Goal: Task Accomplishment & Management: Manage account settings

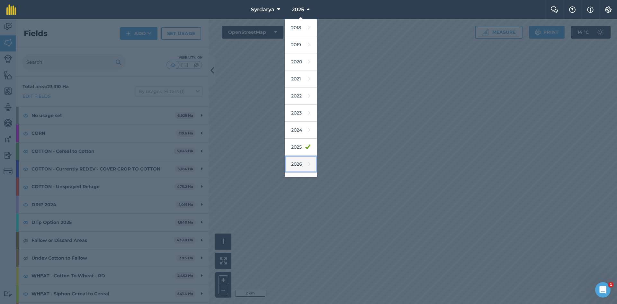
click at [300, 162] on link "2026" at bounding box center [301, 164] width 32 height 17
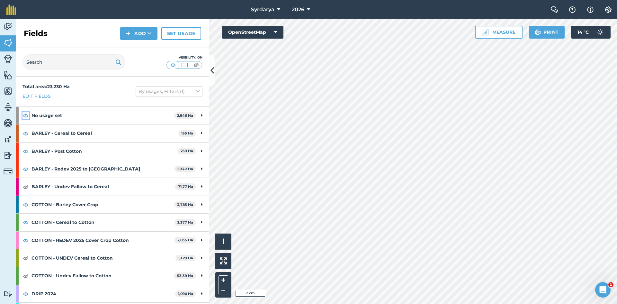
click at [25, 116] on img at bounding box center [26, 115] width 6 height 8
click at [26, 132] on img at bounding box center [26, 133] width 6 height 8
click at [25, 150] on img at bounding box center [26, 151] width 6 height 8
click at [26, 167] on img at bounding box center [26, 169] width 6 height 8
drag, startPoint x: 24, startPoint y: 204, endPoint x: 26, endPoint y: 209, distance: 5.3
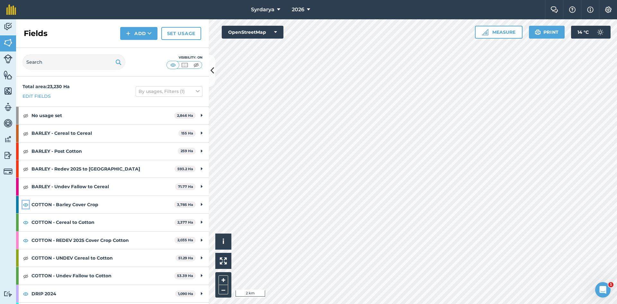
click at [24, 204] on img at bounding box center [26, 204] width 6 height 8
click at [25, 222] on img at bounding box center [26, 222] width 6 height 8
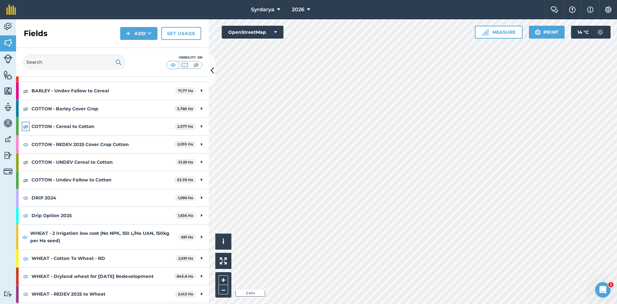
scroll to position [96, 0]
click at [25, 145] on img at bounding box center [26, 144] width 6 height 8
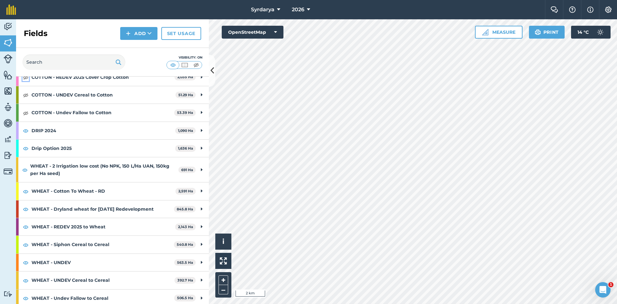
scroll to position [166, 0]
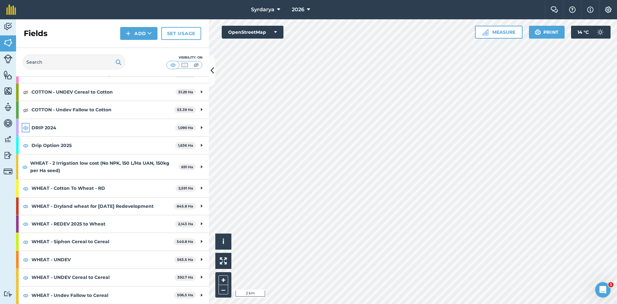
click at [26, 128] on img at bounding box center [26, 128] width 6 height 8
click at [25, 144] on img at bounding box center [26, 145] width 6 height 8
click at [24, 165] on img at bounding box center [24, 167] width 5 height 8
click at [25, 167] on img at bounding box center [24, 167] width 5 height 8
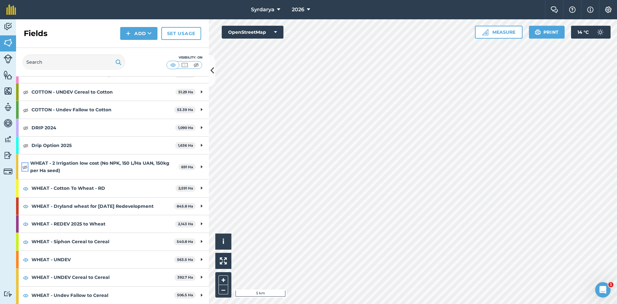
click at [25, 166] on img at bounding box center [24, 167] width 5 height 8
click at [25, 186] on img at bounding box center [26, 188] width 6 height 8
click at [26, 186] on img at bounding box center [26, 188] width 6 height 8
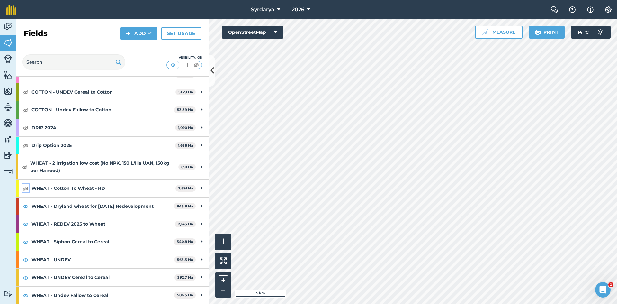
click at [26, 186] on img at bounding box center [26, 188] width 6 height 8
click at [26, 206] on img at bounding box center [26, 206] width 6 height 8
click at [26, 222] on img at bounding box center [26, 224] width 6 height 8
click at [26, 241] on img at bounding box center [26, 242] width 6 height 8
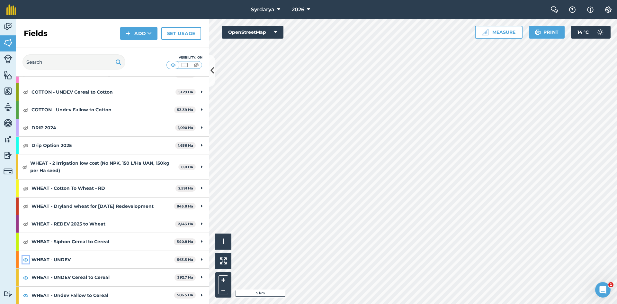
click at [26, 258] on img at bounding box center [26, 259] width 6 height 8
click at [26, 277] on img at bounding box center [26, 277] width 6 height 8
click at [25, 294] on img at bounding box center [26, 295] width 6 height 8
click at [26, 189] on img at bounding box center [26, 188] width 6 height 8
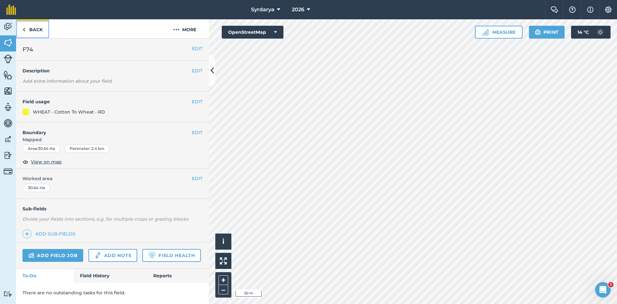
click at [25, 31] on img at bounding box center [23, 30] width 3 height 8
click at [178, 32] on img at bounding box center [176, 30] width 6 height 8
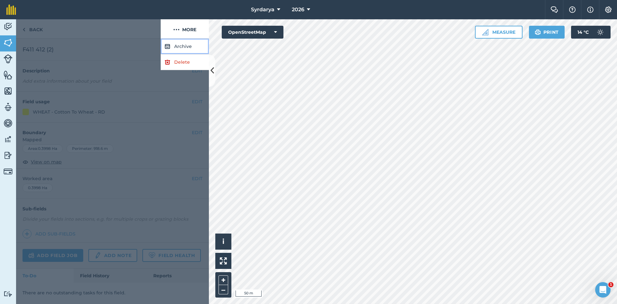
click at [183, 46] on button "Archive" at bounding box center [185, 47] width 48 height 16
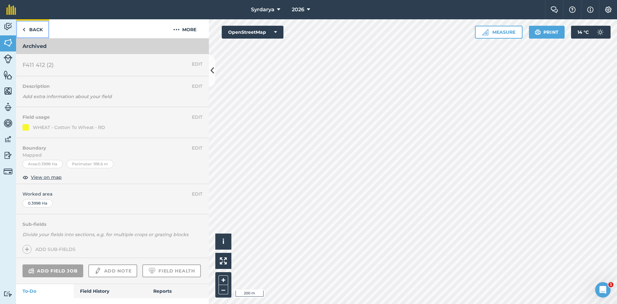
click at [23, 29] on img at bounding box center [23, 30] width 3 height 8
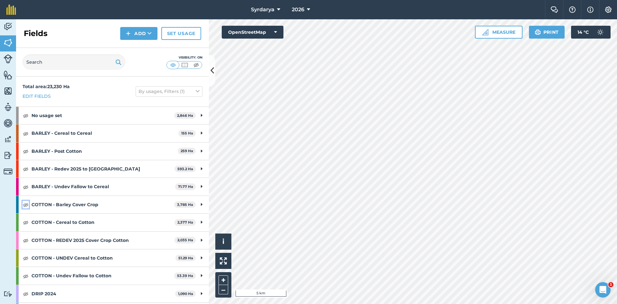
click at [25, 204] on img at bounding box center [26, 204] width 6 height 8
click at [185, 32] on link "Set usage" at bounding box center [181, 33] width 40 height 13
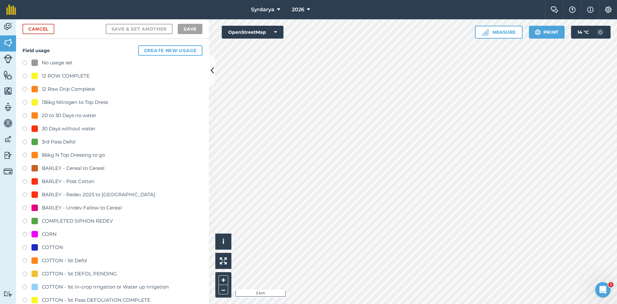
click at [25, 62] on label at bounding box center [26, 63] width 9 height 6
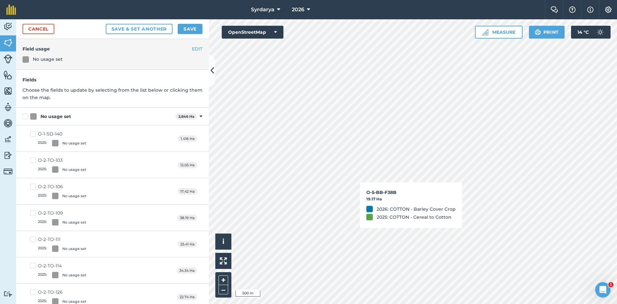
checkbox input "true"
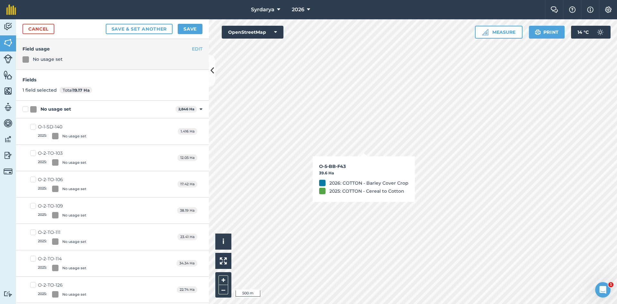
checkbox input "true"
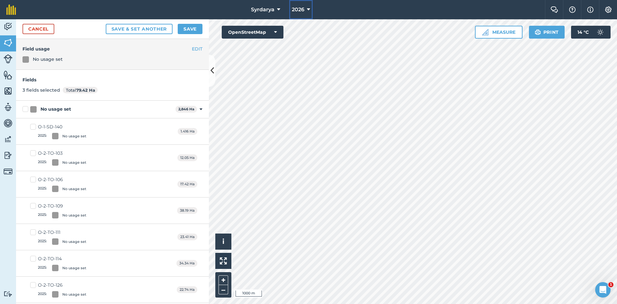
click at [305, 11] on button "2026" at bounding box center [300, 9] width 23 height 19
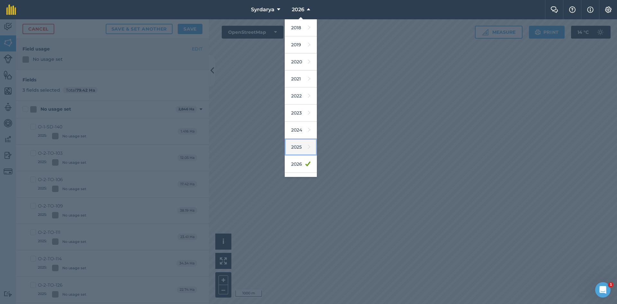
click at [291, 152] on link "2025" at bounding box center [301, 146] width 32 height 17
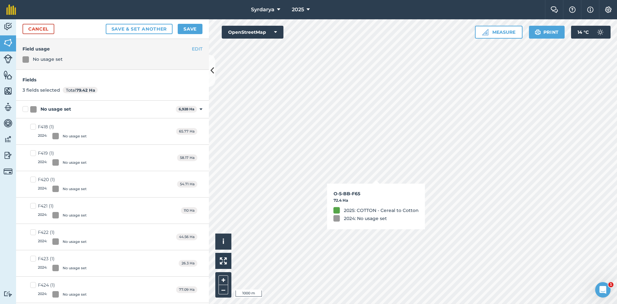
checkbox input "true"
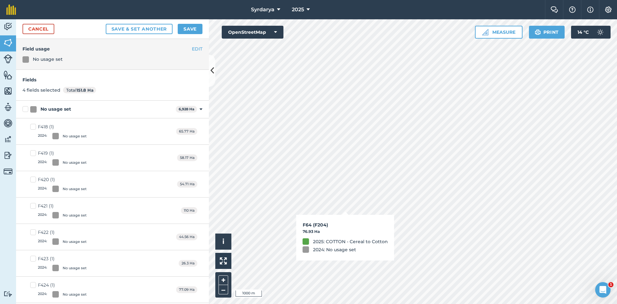
checkbox input "true"
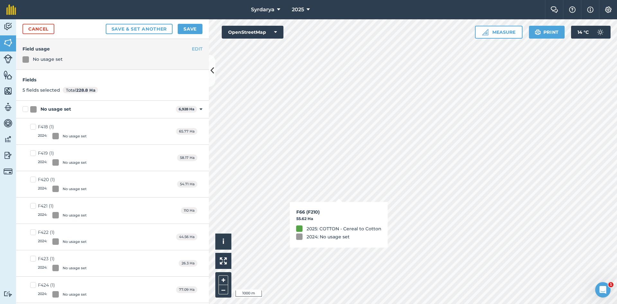
checkbox input "true"
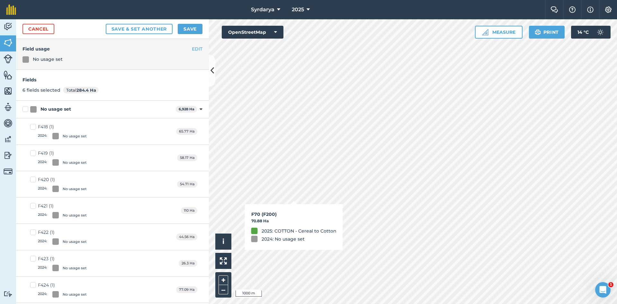
checkbox input "true"
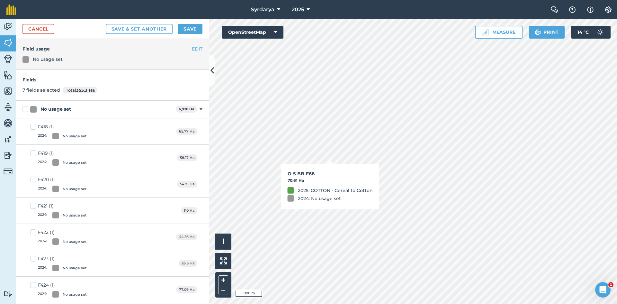
checkbox input "true"
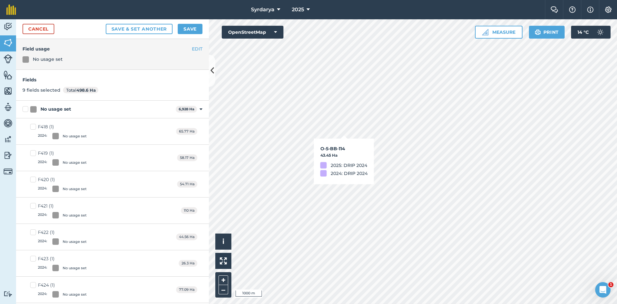
checkbox input "true"
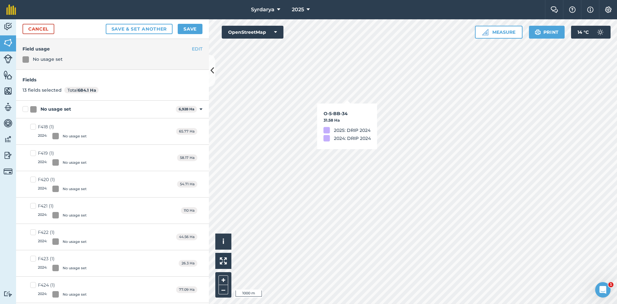
checkbox input "true"
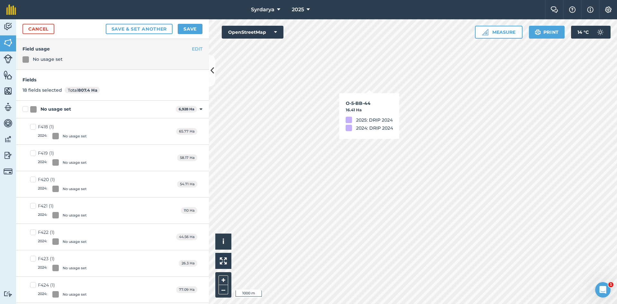
checkbox input "true"
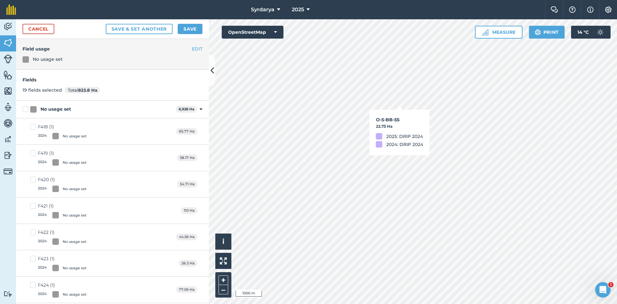
checkbox input "true"
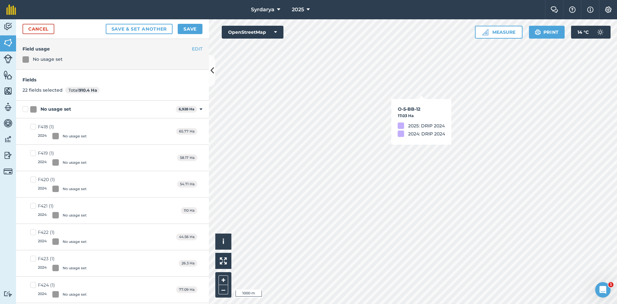
checkbox input "true"
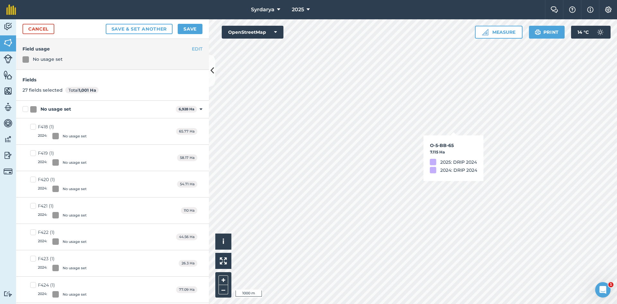
checkbox input "true"
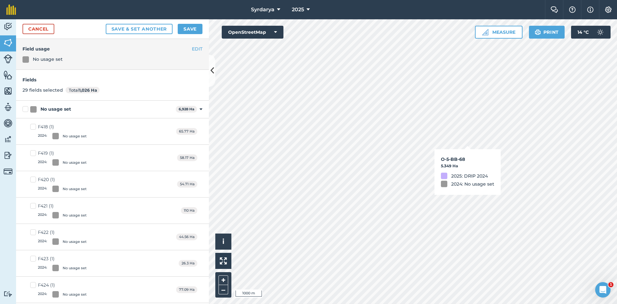
checkbox input "true"
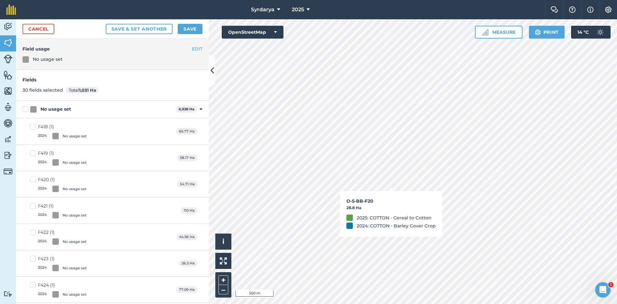
checkbox input "true"
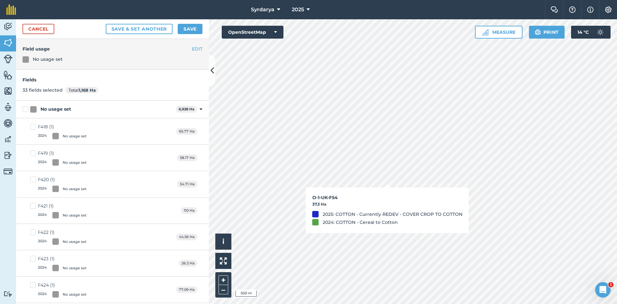
checkbox input "true"
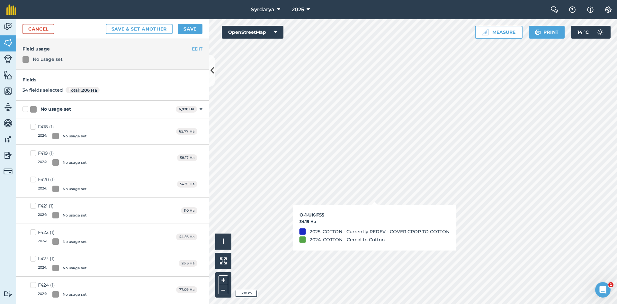
checkbox input "true"
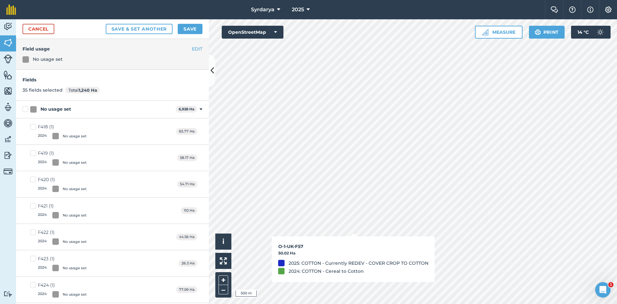
checkbox input "true"
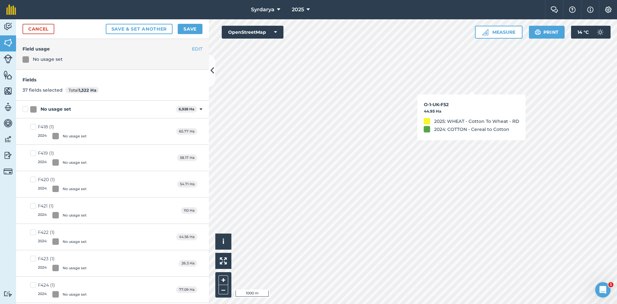
checkbox input "true"
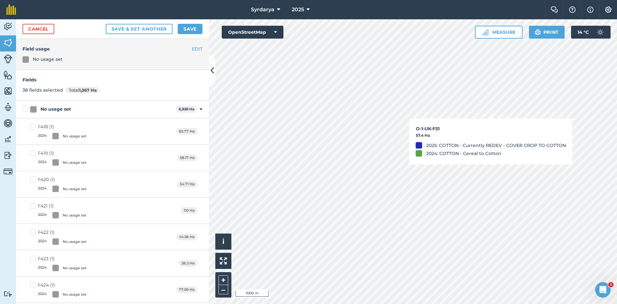
checkbox input "true"
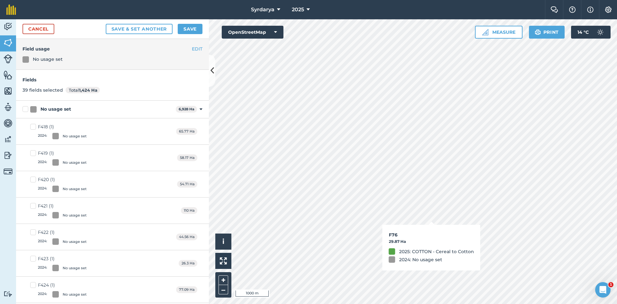
checkbox input "true"
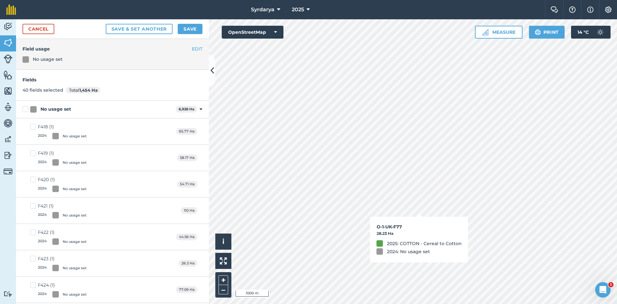
checkbox input "true"
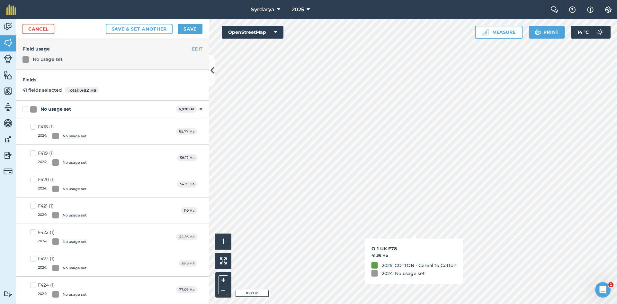
checkbox input "true"
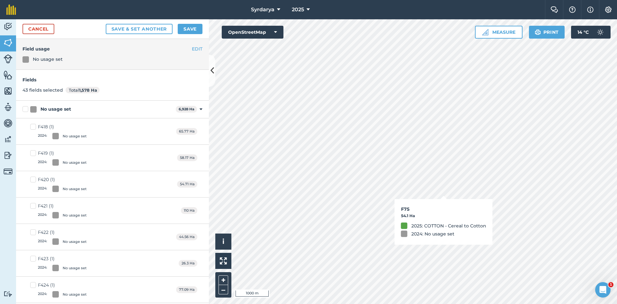
checkbox input "true"
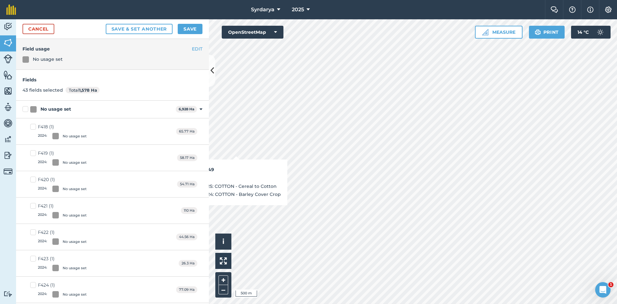
checkbox input "true"
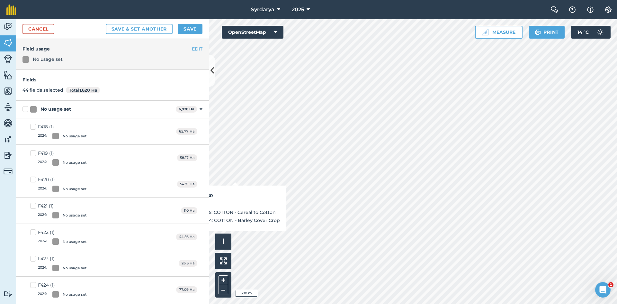
checkbox input "true"
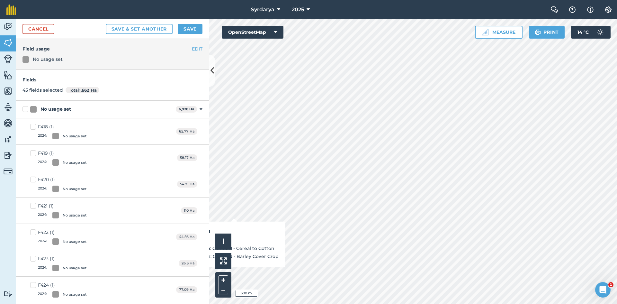
checkbox input "true"
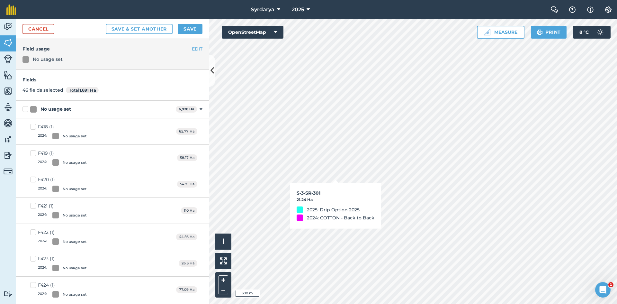
checkbox input "true"
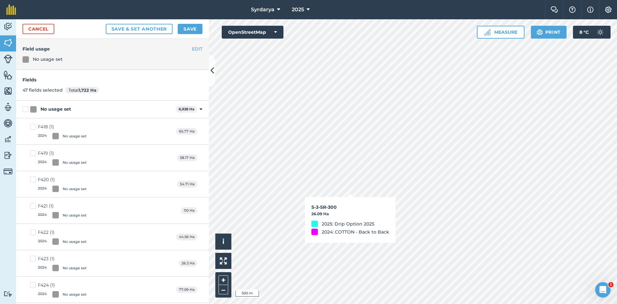
checkbox input "true"
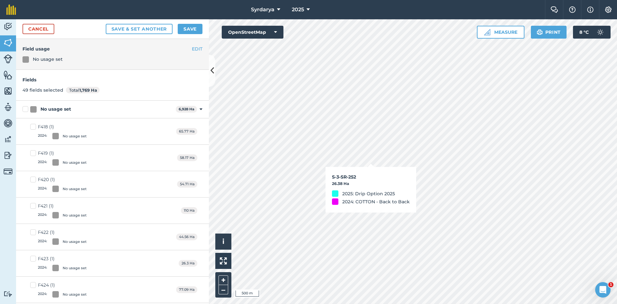
checkbox input "true"
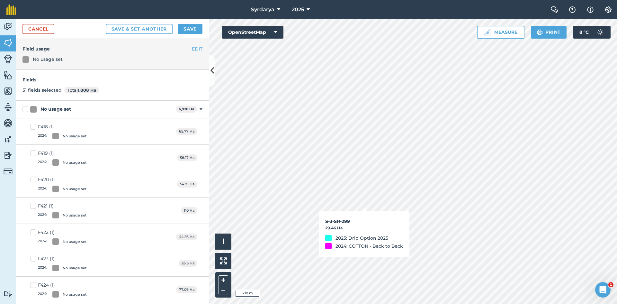
checkbox input "true"
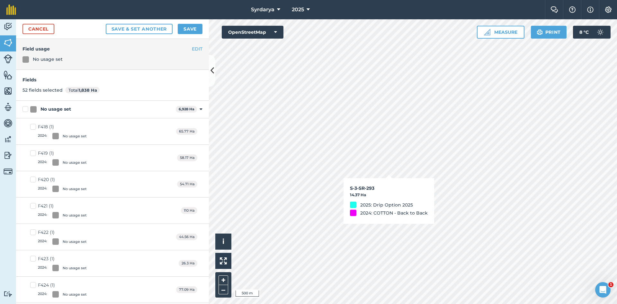
checkbox input "true"
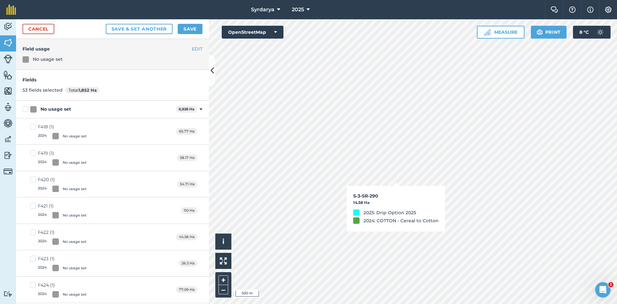
checkbox input "true"
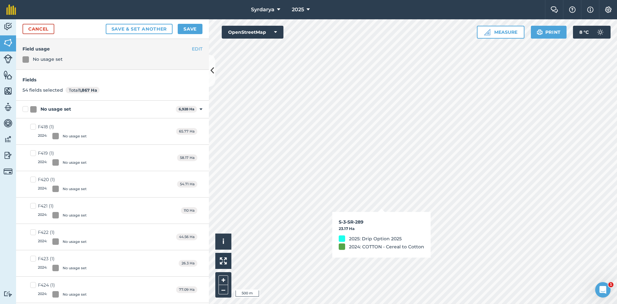
checkbox input "true"
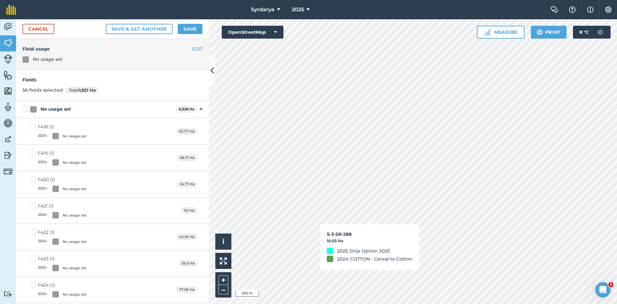
checkbox input "true"
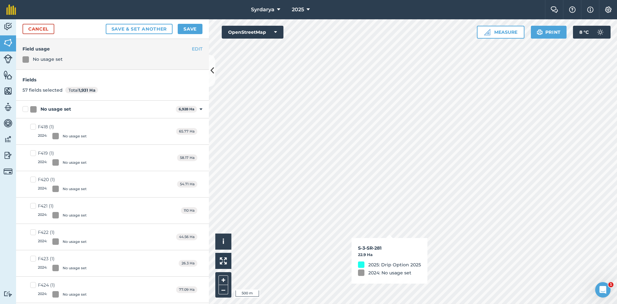
checkbox input "true"
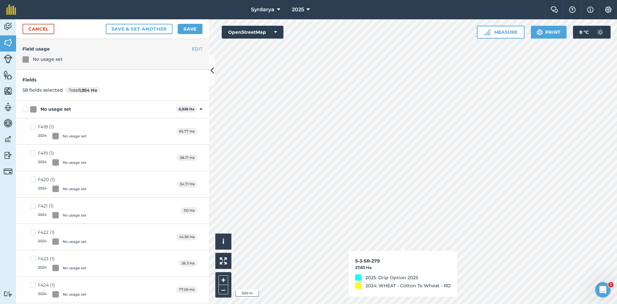
checkbox input "true"
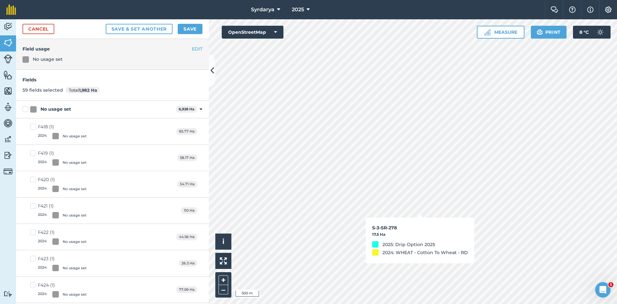
checkbox input "true"
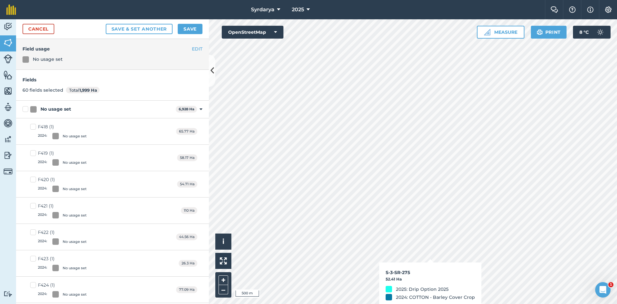
checkbox input "true"
checkbox input "false"
checkbox input "true"
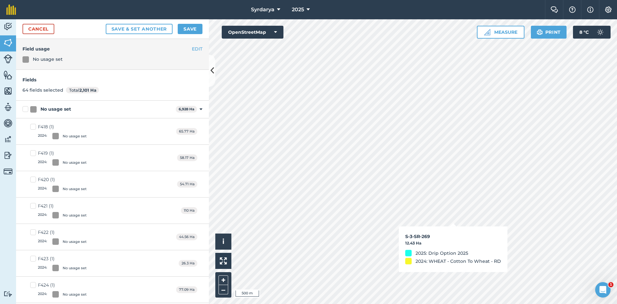
checkbox input "true"
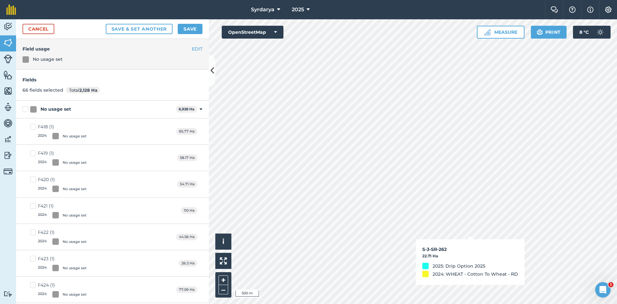
checkbox input "true"
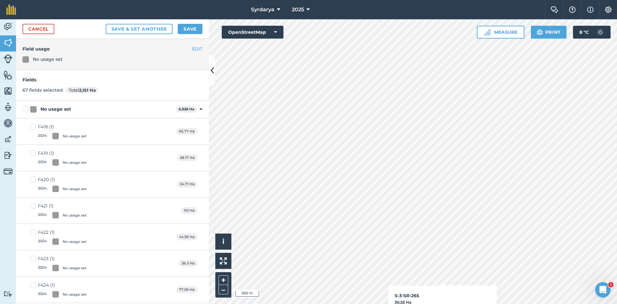
checkbox input "true"
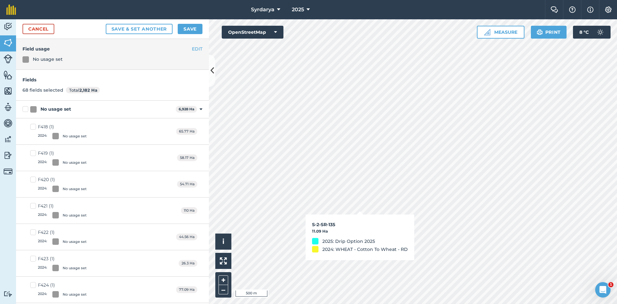
checkbox input "true"
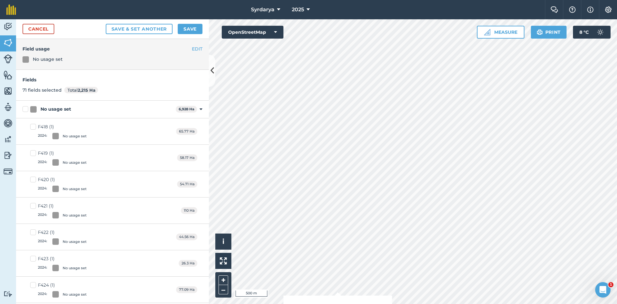
checkbox input "true"
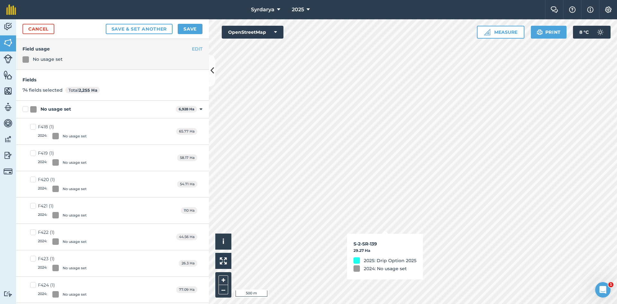
checkbox input "true"
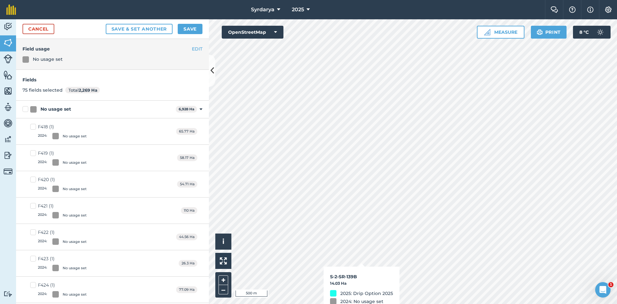
checkbox input "true"
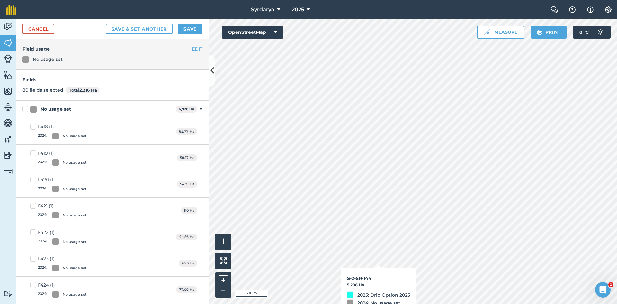
checkbox input "true"
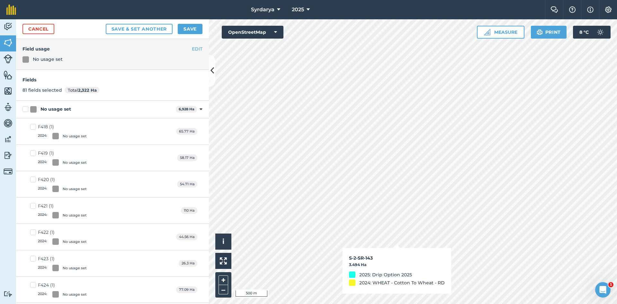
checkbox input "true"
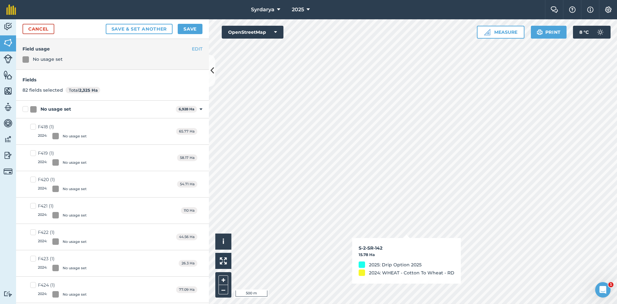
checkbox input "true"
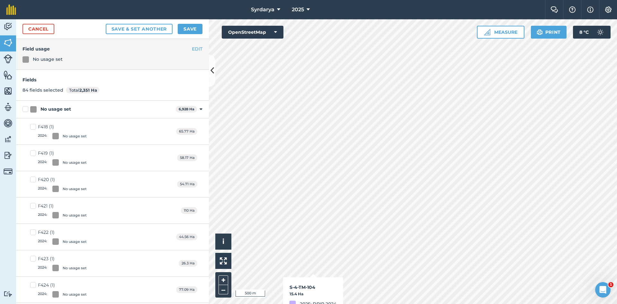
checkbox input "true"
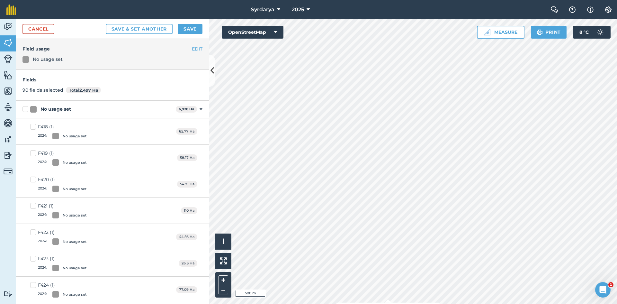
checkbox input "true"
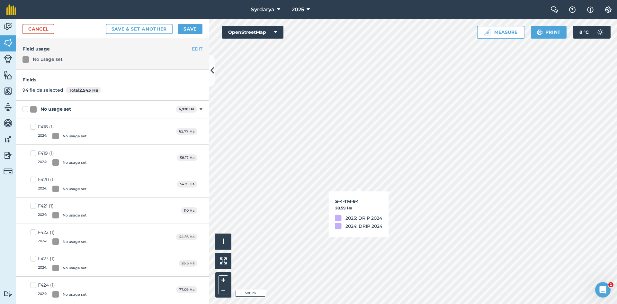
checkbox input "true"
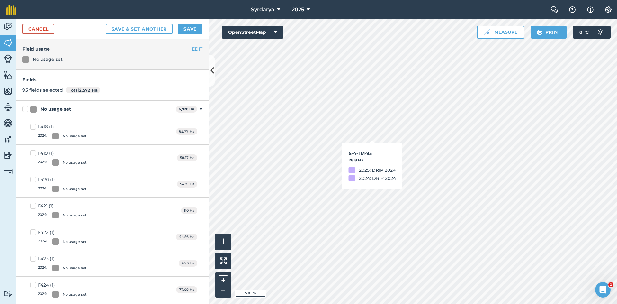
checkbox input "true"
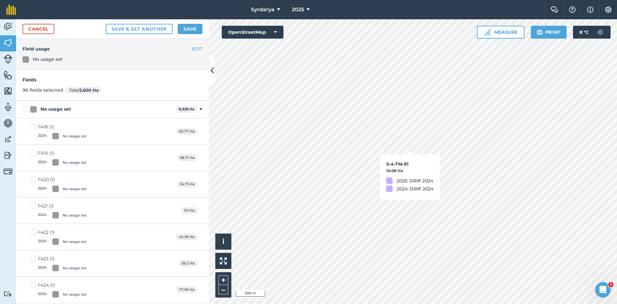
checkbox input "true"
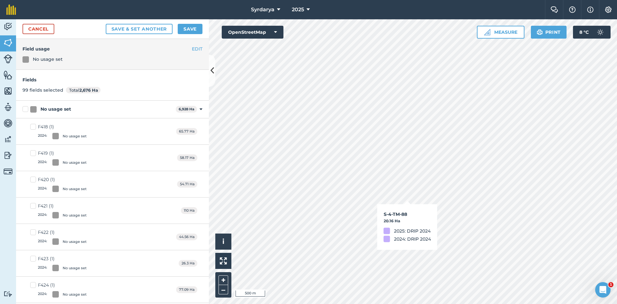
checkbox input "true"
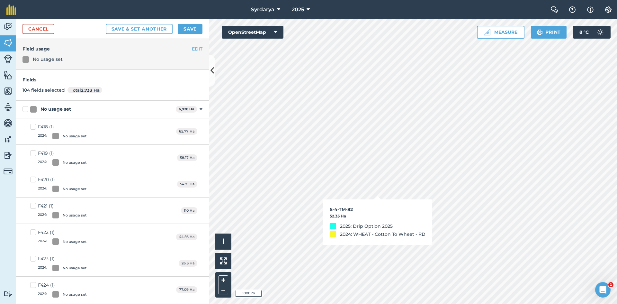
checkbox input "true"
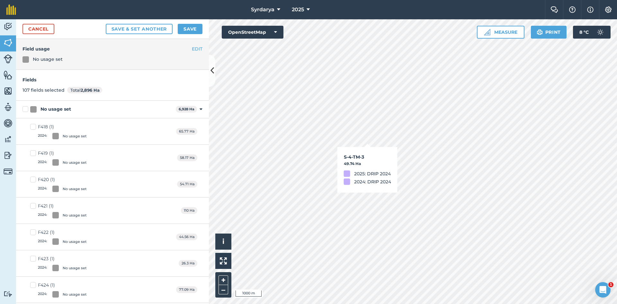
checkbox input "false"
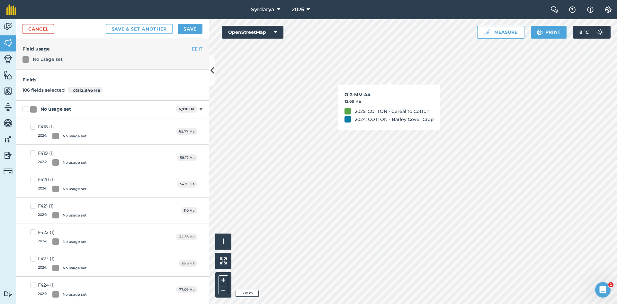
checkbox input "true"
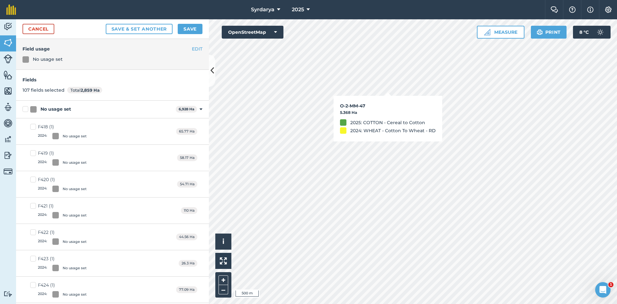
checkbox input "true"
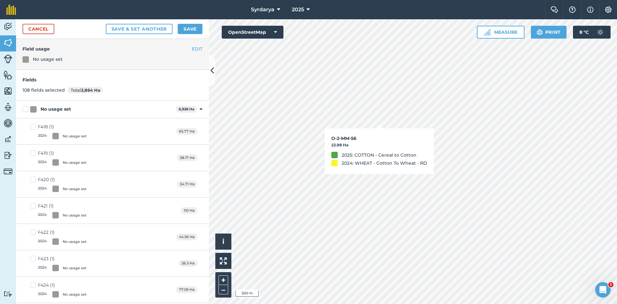
checkbox input "true"
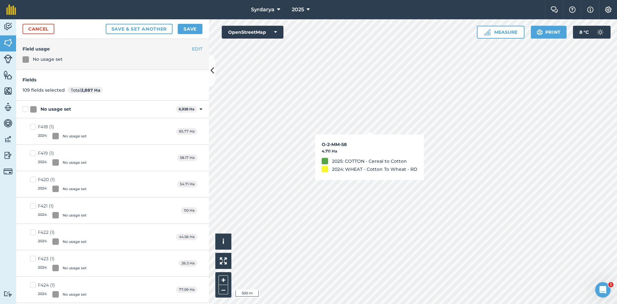
checkbox input "true"
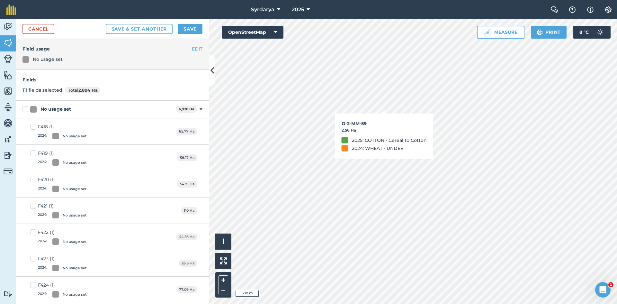
checkbox input "true"
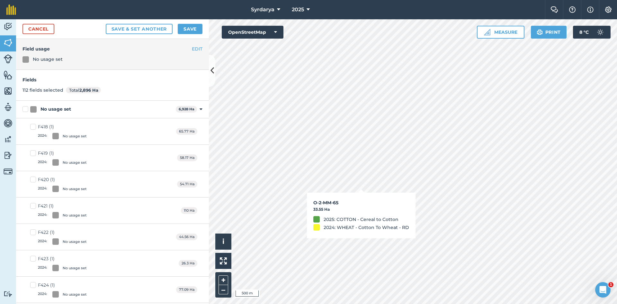
checkbox input "true"
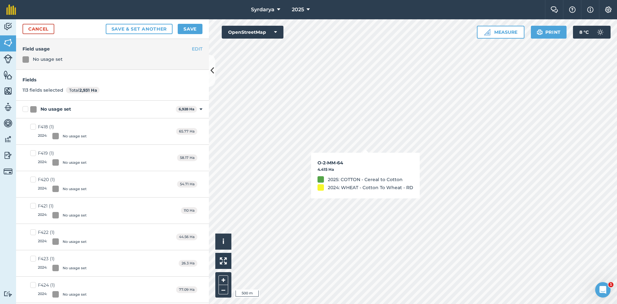
checkbox input "true"
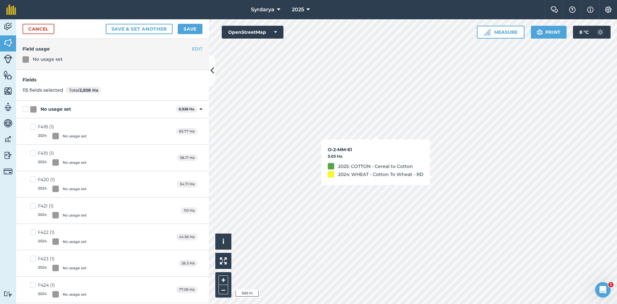
checkbox input "true"
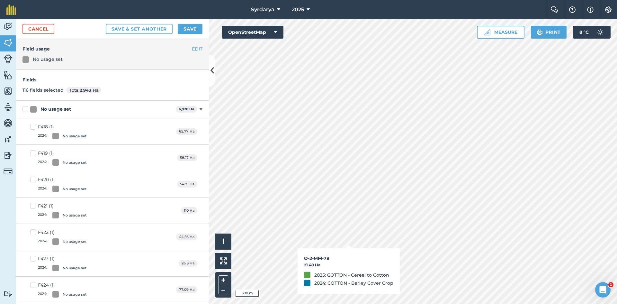
checkbox input "true"
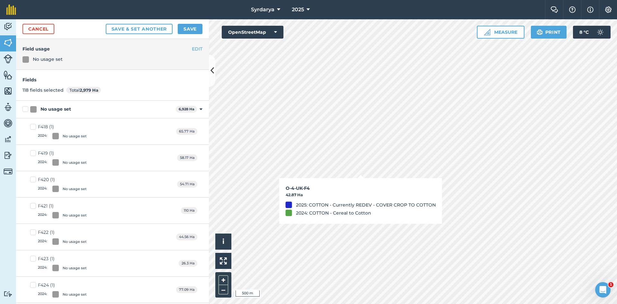
checkbox input "true"
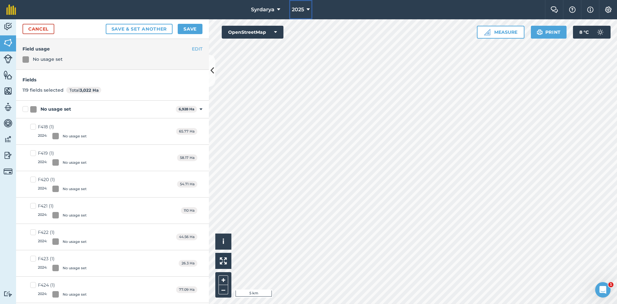
click at [308, 9] on icon at bounding box center [308, 10] width 3 height 8
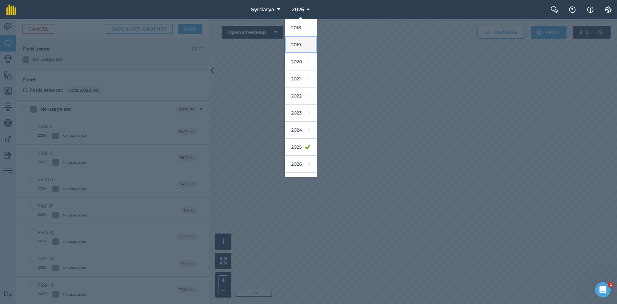
click at [298, 43] on link "2019" at bounding box center [301, 44] width 32 height 17
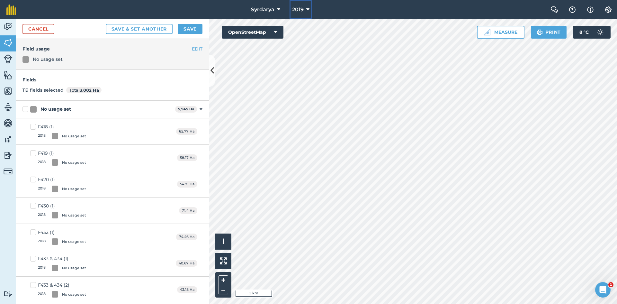
click at [306, 7] on icon at bounding box center [307, 10] width 3 height 8
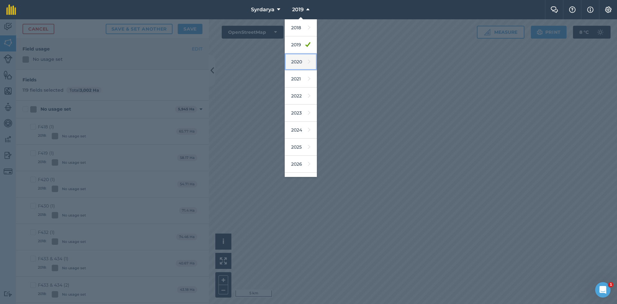
click at [296, 62] on link "2020" at bounding box center [301, 61] width 32 height 17
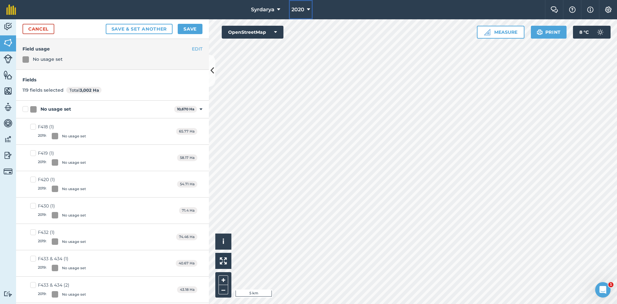
click at [306, 12] on button "2020" at bounding box center [301, 9] width 24 height 19
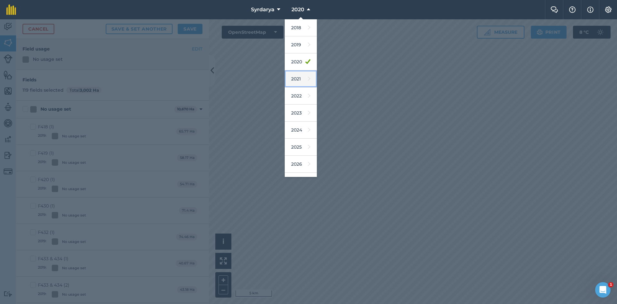
click at [297, 79] on link "2021" at bounding box center [301, 78] width 32 height 17
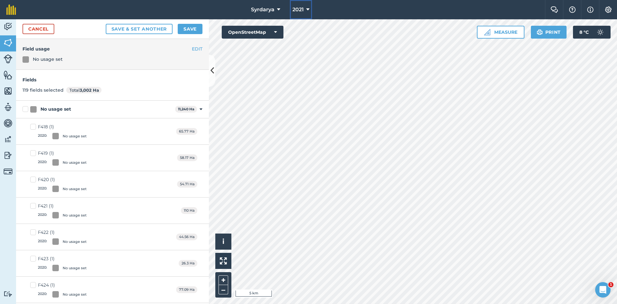
click at [303, 8] on span "2021" at bounding box center [297, 10] width 11 height 8
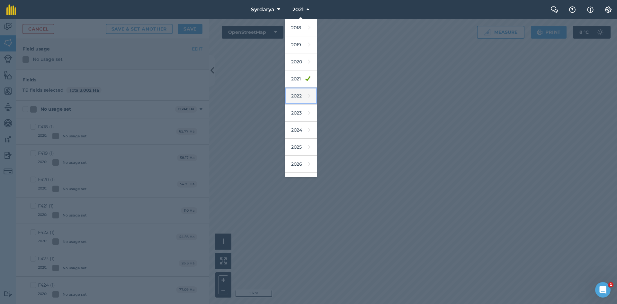
click at [294, 91] on link "2022" at bounding box center [301, 95] width 32 height 17
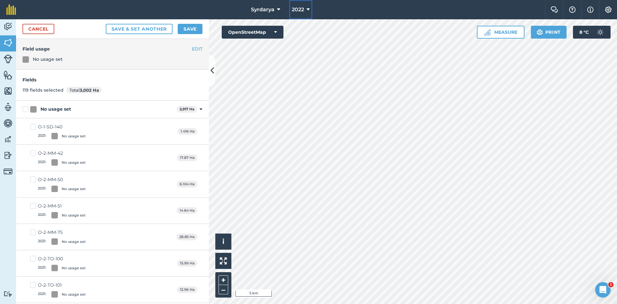
click at [300, 5] on button "2022" at bounding box center [300, 9] width 23 height 19
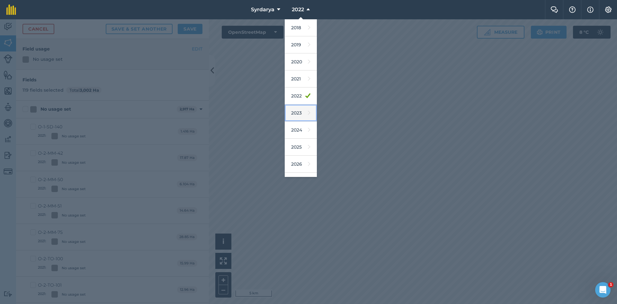
click at [299, 112] on link "2023" at bounding box center [301, 112] width 32 height 17
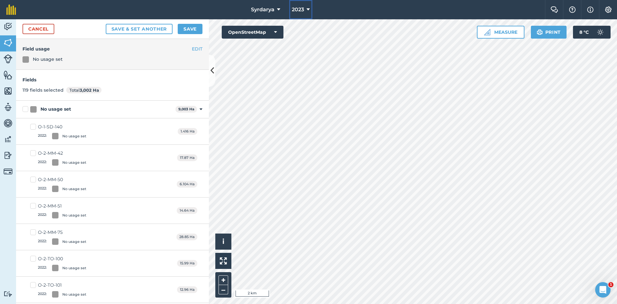
click at [306, 6] on button "2023" at bounding box center [300, 9] width 23 height 19
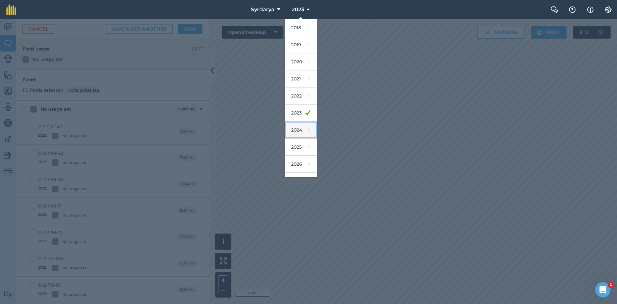
click at [296, 133] on link "2024" at bounding box center [301, 129] width 32 height 17
checkbox input "true"
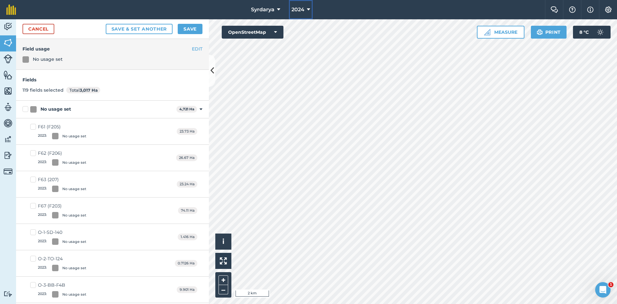
click at [306, 11] on button "2024" at bounding box center [301, 9] width 24 height 19
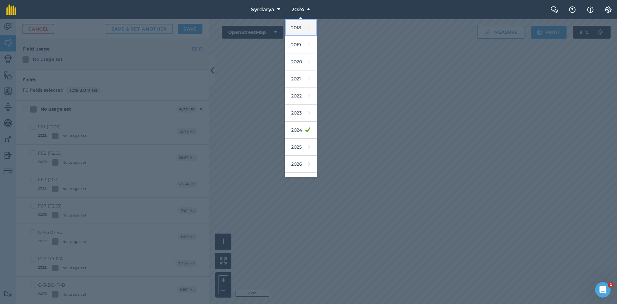
click at [297, 31] on link "2018" at bounding box center [301, 27] width 32 height 17
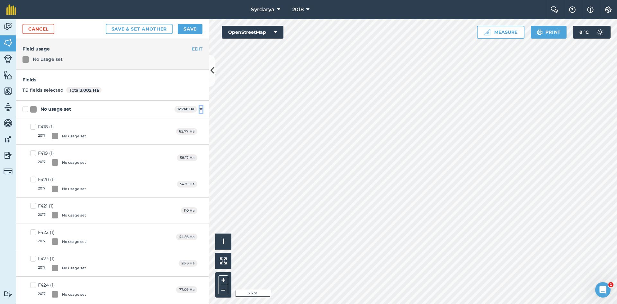
click at [200, 109] on icon at bounding box center [201, 109] width 3 height 6
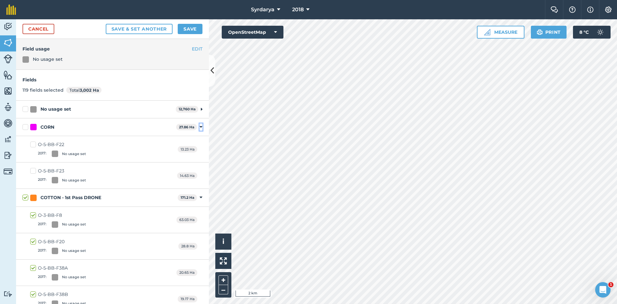
click at [200, 127] on icon at bounding box center [201, 127] width 3 height 6
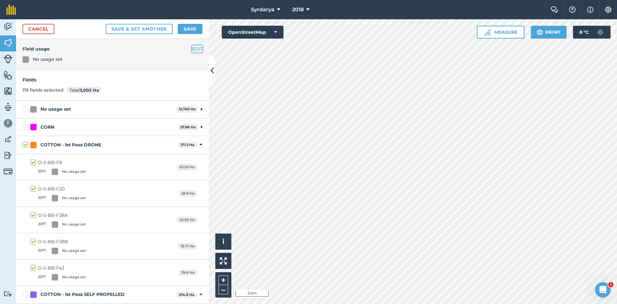
click at [192, 49] on button "EDIT" at bounding box center [197, 48] width 11 height 7
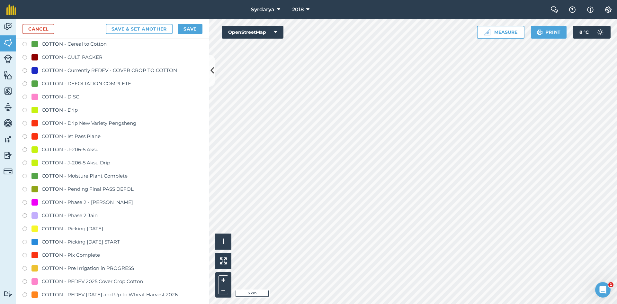
scroll to position [482, 0]
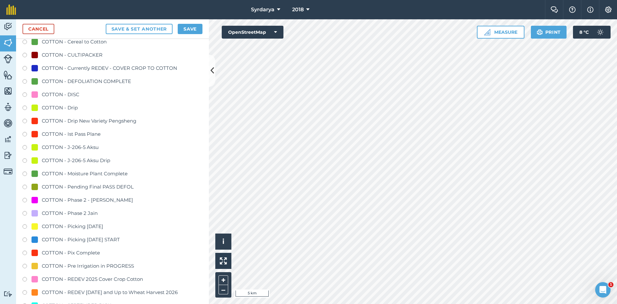
click at [25, 135] on label at bounding box center [26, 135] width 9 height 6
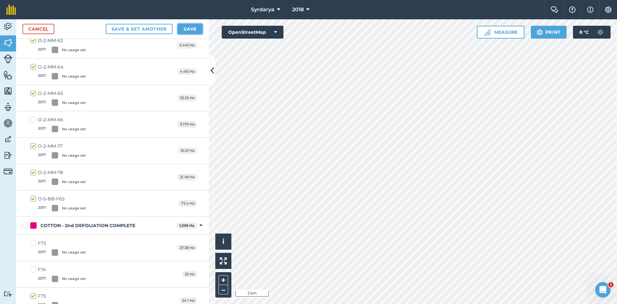
click at [189, 29] on button "Save" at bounding box center [190, 29] width 25 height 10
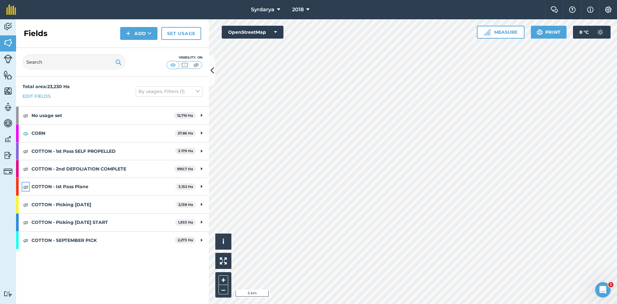
click at [26, 186] on img at bounding box center [26, 187] width 6 height 8
click at [180, 33] on link "Set usage" at bounding box center [181, 33] width 40 height 13
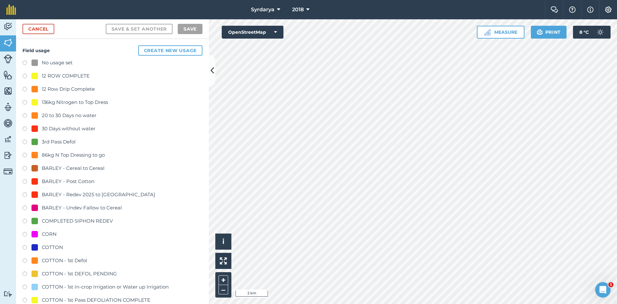
click at [26, 63] on label at bounding box center [26, 63] width 9 height 6
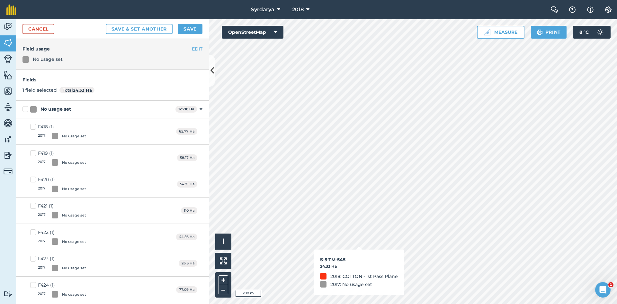
checkbox input "true"
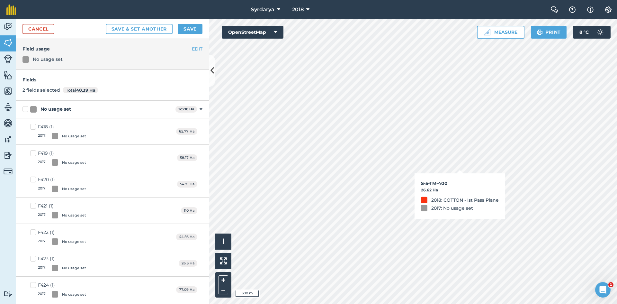
checkbox input "true"
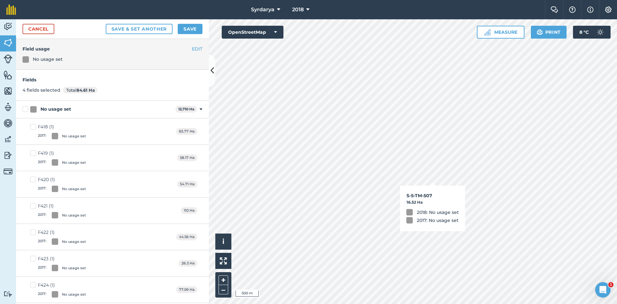
checkbox input "true"
click at [188, 26] on button "Save" at bounding box center [190, 29] width 25 height 10
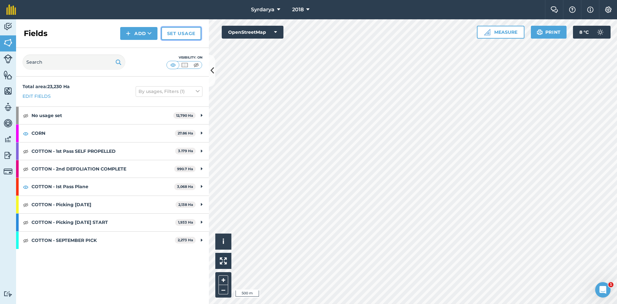
click at [178, 32] on link "Set usage" at bounding box center [181, 33] width 40 height 13
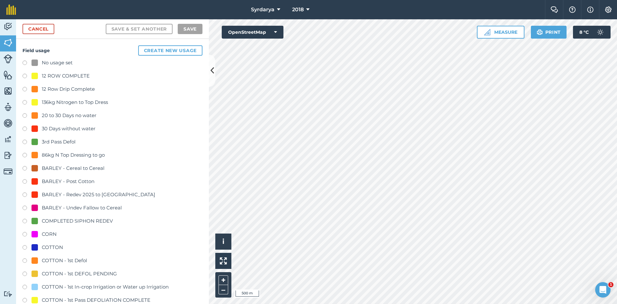
click at [25, 62] on label at bounding box center [26, 63] width 9 height 6
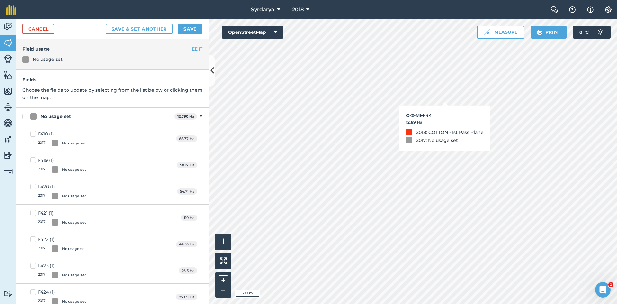
checkbox input "true"
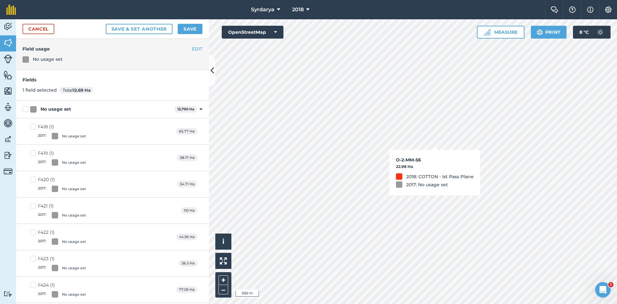
checkbox input "true"
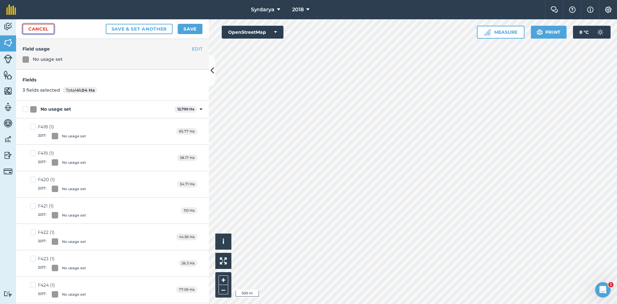
click at [40, 27] on link "Cancel" at bounding box center [38, 29] width 32 height 10
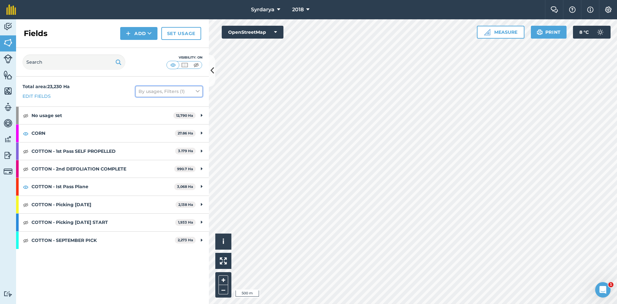
click at [198, 91] on icon at bounding box center [198, 91] width 4 height 7
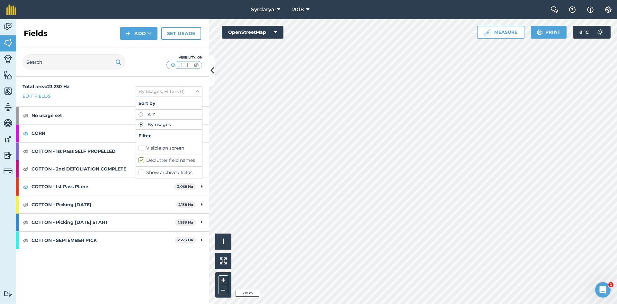
click at [142, 149] on label "Visible on screen" at bounding box center [168, 148] width 61 height 7
click at [142, 149] on input "Visible on screen" at bounding box center [140, 147] width 4 height 4
checkbox input "true"
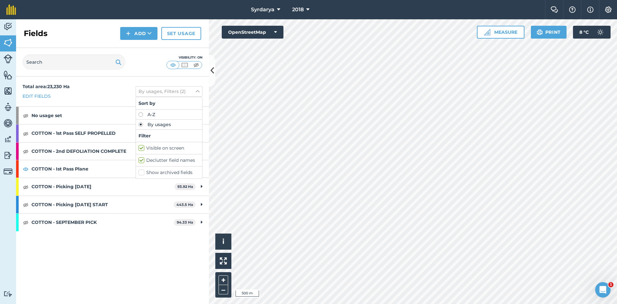
click at [148, 56] on div "Visibility: On" at bounding box center [112, 62] width 193 height 29
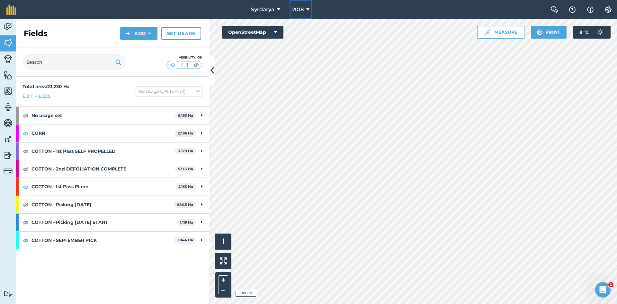
click at [300, 9] on span "2018" at bounding box center [298, 10] width 12 height 8
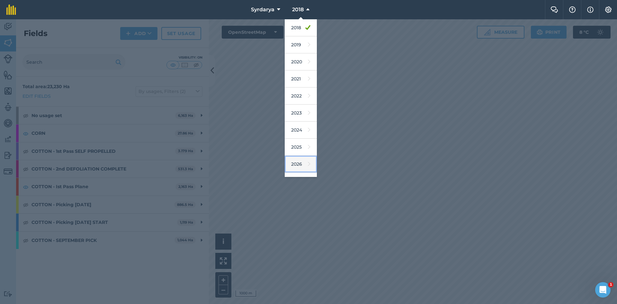
click at [295, 161] on link "2026" at bounding box center [301, 164] width 32 height 17
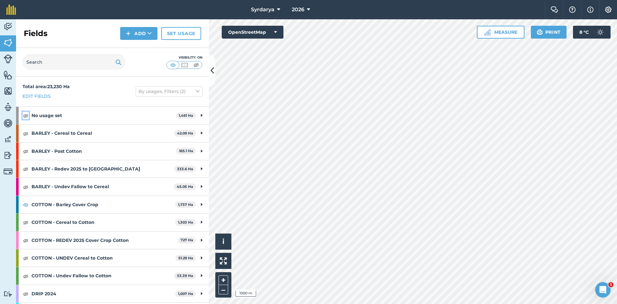
click at [24, 114] on img at bounding box center [26, 115] width 6 height 8
click at [26, 131] on img at bounding box center [26, 133] width 6 height 8
click at [26, 148] on img at bounding box center [26, 151] width 6 height 8
click at [28, 166] on img at bounding box center [26, 169] width 6 height 8
click at [26, 188] on img at bounding box center [26, 187] width 6 height 8
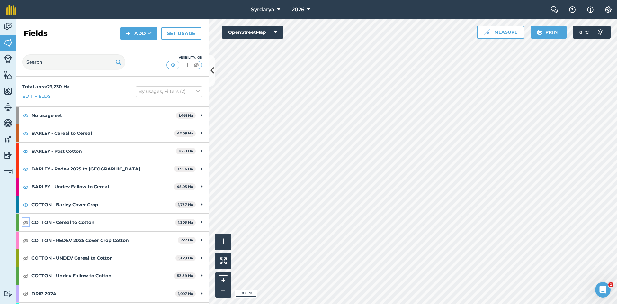
click at [26, 223] on img at bounding box center [26, 222] width 6 height 8
click at [25, 240] on img at bounding box center [26, 240] width 6 height 8
drag, startPoint x: 25, startPoint y: 256, endPoint x: 27, endPoint y: 271, distance: 15.8
click at [25, 256] on img at bounding box center [26, 258] width 6 height 8
click at [26, 275] on img at bounding box center [26, 276] width 6 height 8
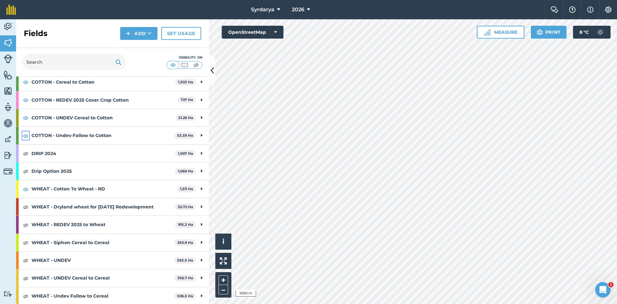
scroll to position [141, 0]
click at [23, 151] on img at bounding box center [26, 153] width 6 height 8
click at [26, 171] on img at bounding box center [26, 170] width 6 height 8
drag, startPoint x: 25, startPoint y: 207, endPoint x: 24, endPoint y: 214, distance: 7.1
click at [24, 207] on img at bounding box center [26, 206] width 6 height 8
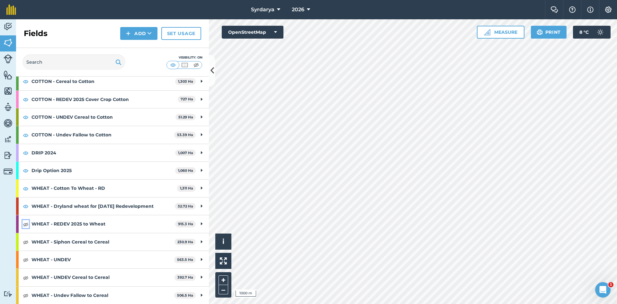
click at [25, 221] on img at bounding box center [26, 224] width 6 height 8
click at [26, 242] on img at bounding box center [26, 242] width 6 height 8
drag, startPoint x: 25, startPoint y: 257, endPoint x: 23, endPoint y: 267, distance: 10.0
click at [25, 257] on img at bounding box center [26, 259] width 6 height 8
click at [23, 279] on img at bounding box center [26, 277] width 6 height 8
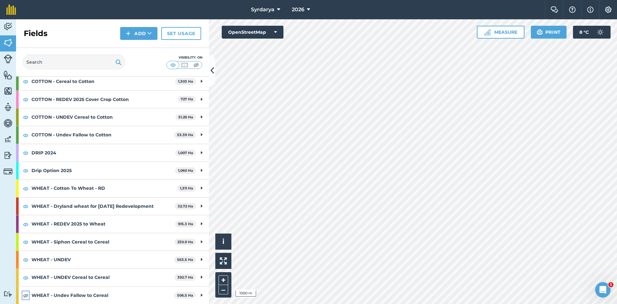
click at [25, 295] on img at bounding box center [26, 295] width 6 height 8
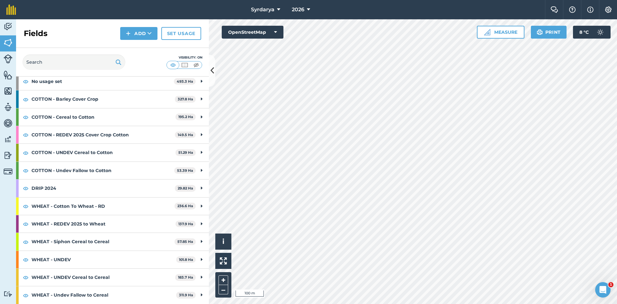
scroll to position [0, 0]
